Goal: Task Accomplishment & Management: Use online tool/utility

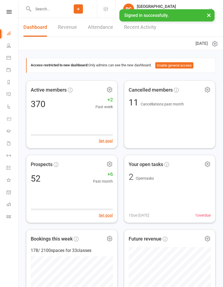
click at [12, 205] on link "Roll call" at bounding box center [13, 205] width 12 height 12
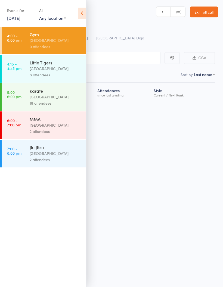
click at [62, 160] on div "2 attendees" at bounding box center [56, 160] width 52 height 6
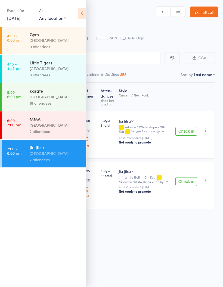
click at [81, 12] on icon at bounding box center [82, 13] width 8 height 11
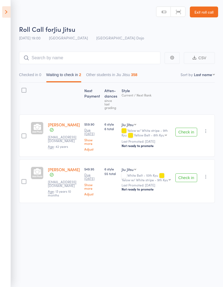
click at [4, 10] on icon at bounding box center [6, 11] width 8 height 11
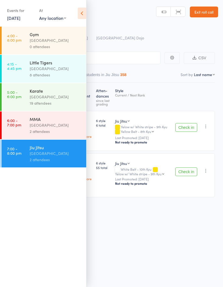
click at [61, 135] on div "2 attendees" at bounding box center [56, 131] width 52 height 6
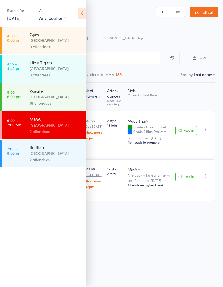
click at [82, 9] on icon at bounding box center [82, 13] width 8 height 11
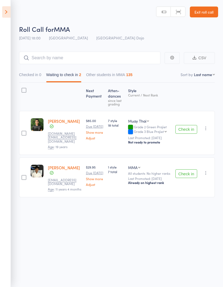
click at [188, 129] on button "Check in" at bounding box center [186, 129] width 22 height 9
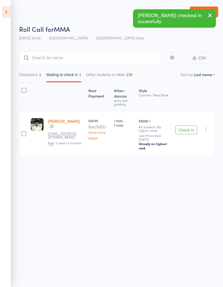
click at [187, 133] on button "Check in" at bounding box center [186, 130] width 22 height 9
